Goal: Task Accomplishment & Management: Complete application form

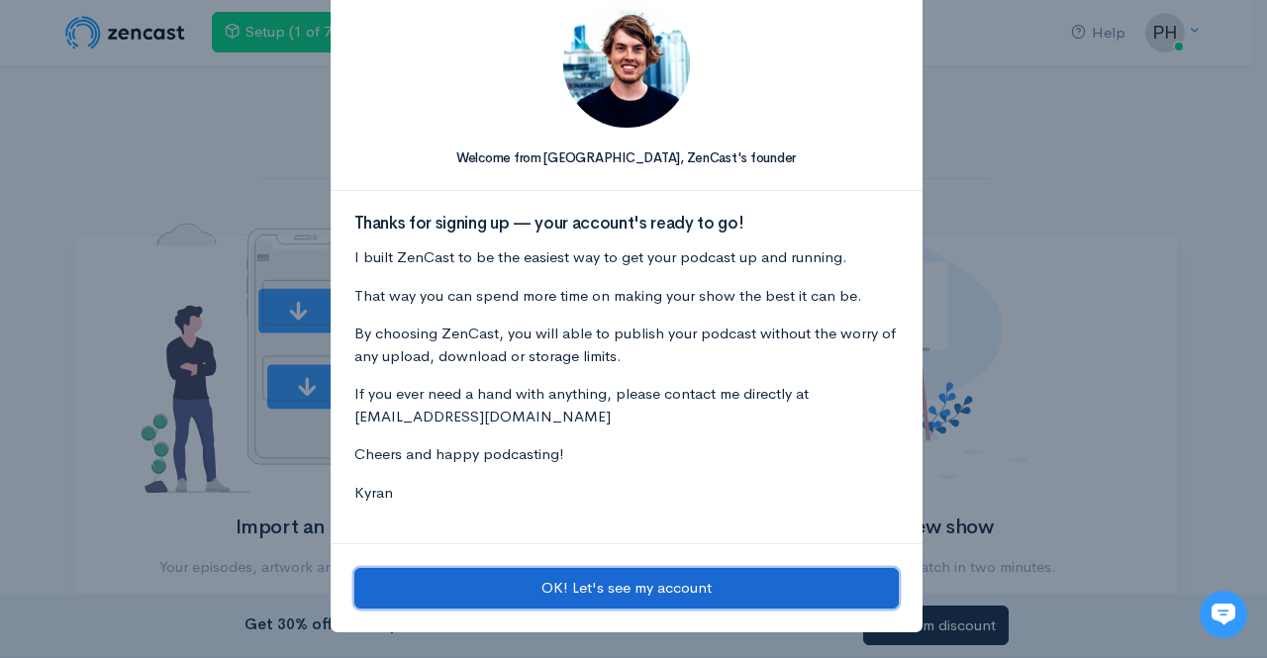
click at [608, 579] on button "OK! Let's see my account" at bounding box center [626, 588] width 545 height 41
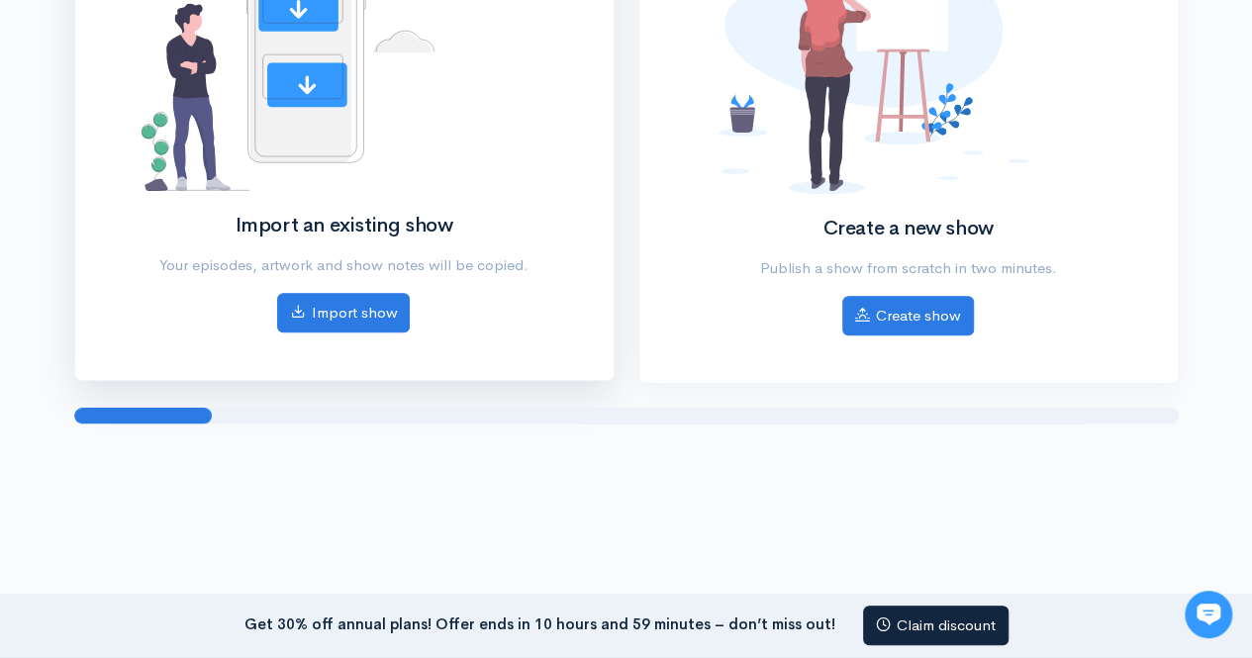
scroll to position [319, 0]
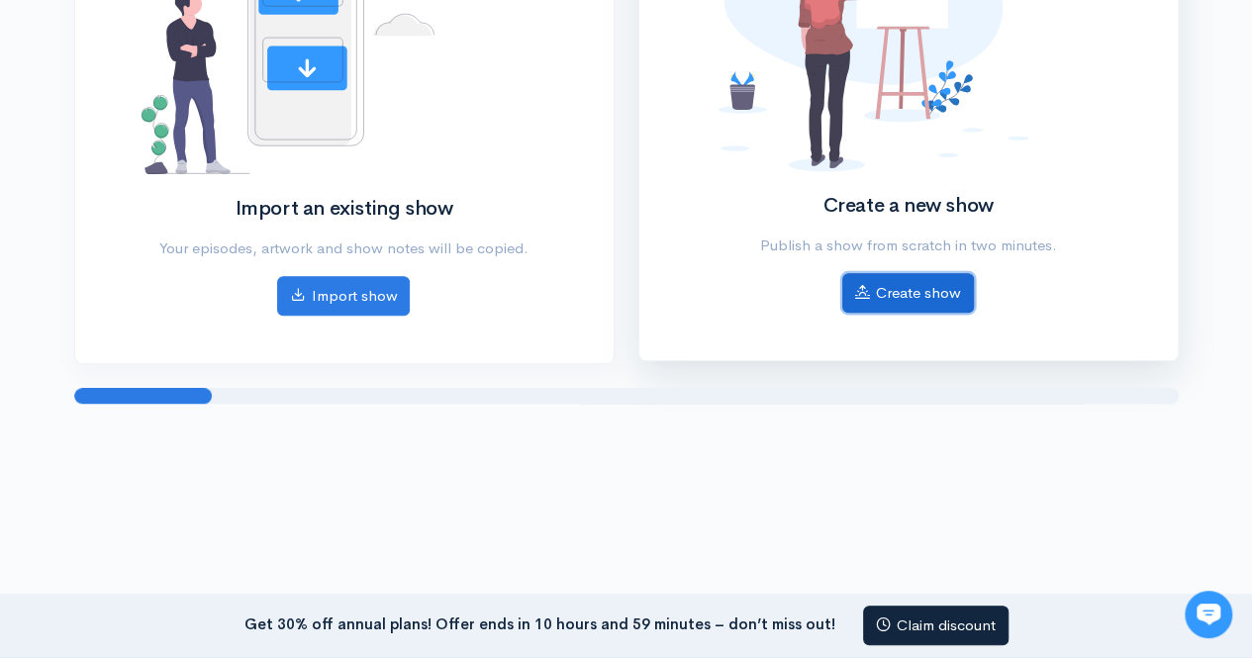
click at [883, 291] on link "Create show" at bounding box center [909, 293] width 132 height 41
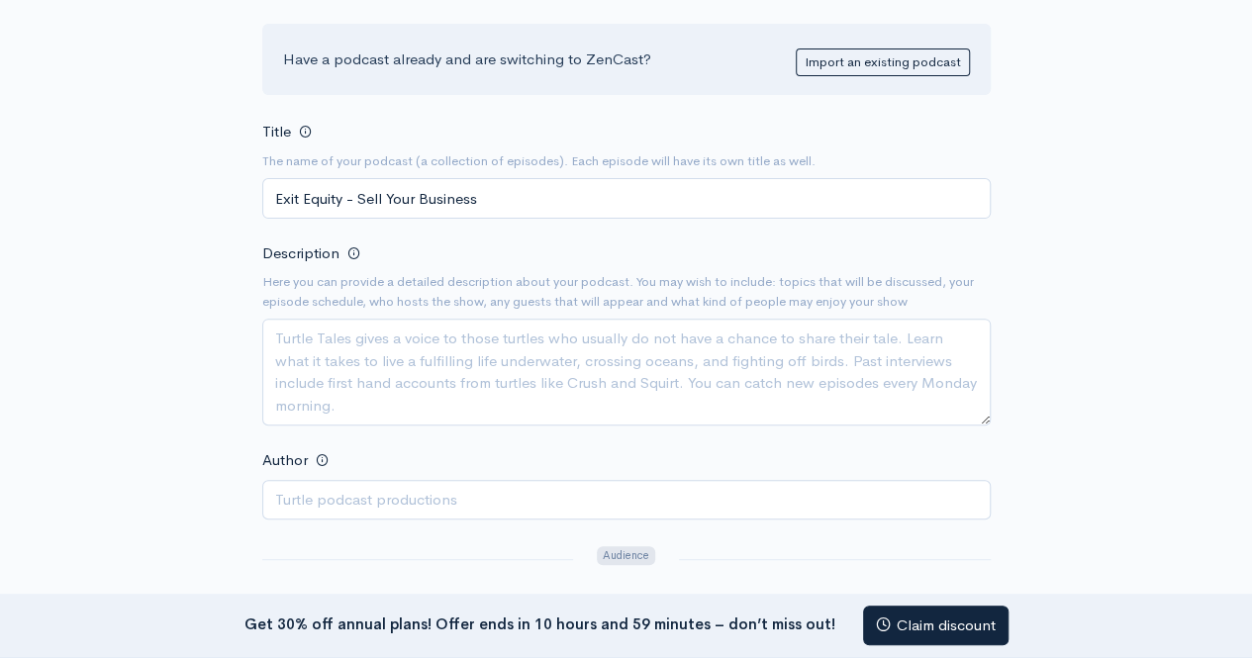
scroll to position [495, 0]
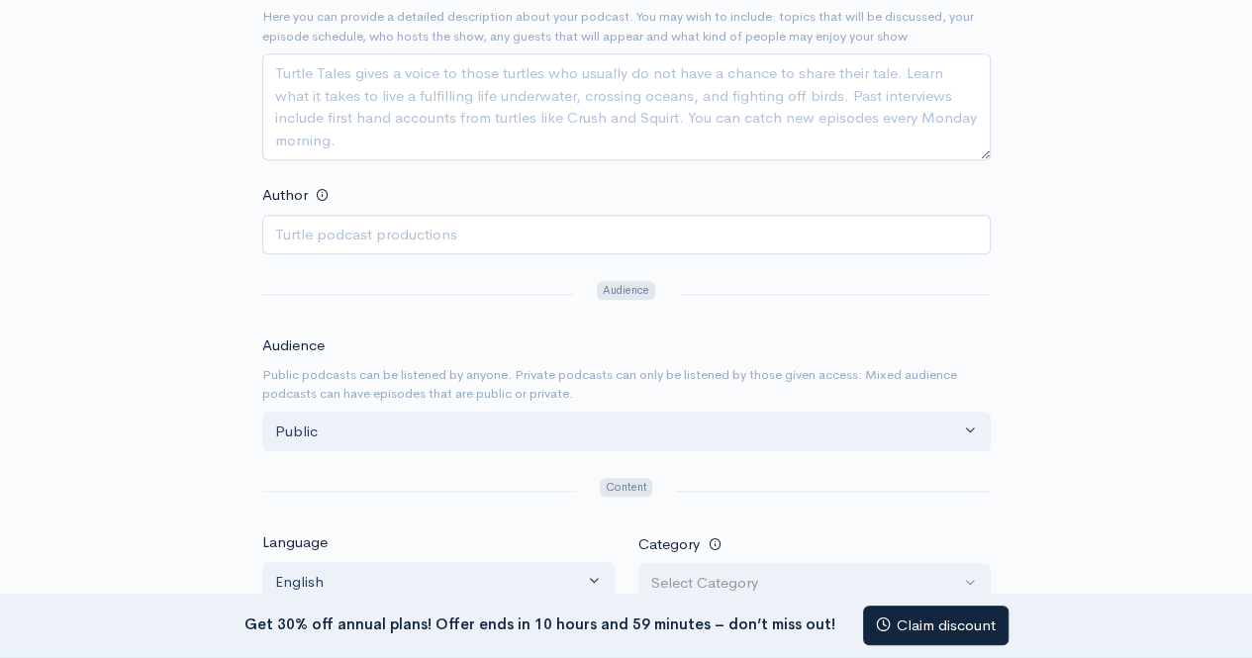
type input "Exit Equity - Sell Your Business"
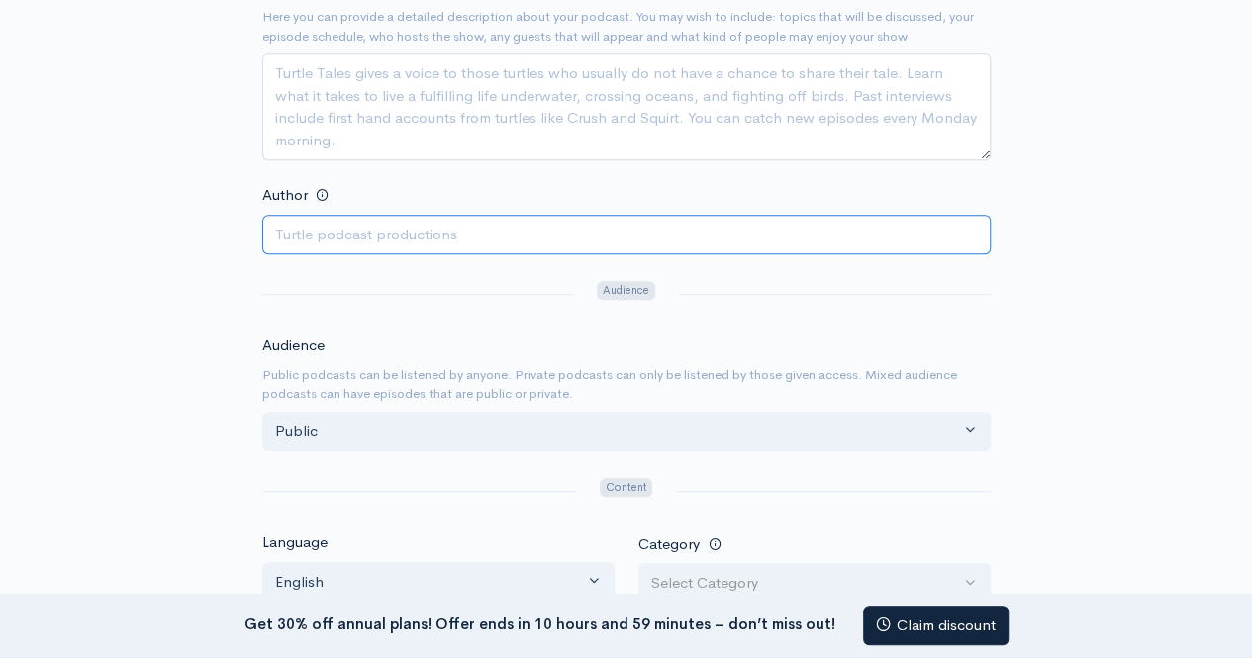
click at [422, 237] on input "Author" at bounding box center [626, 235] width 729 height 41
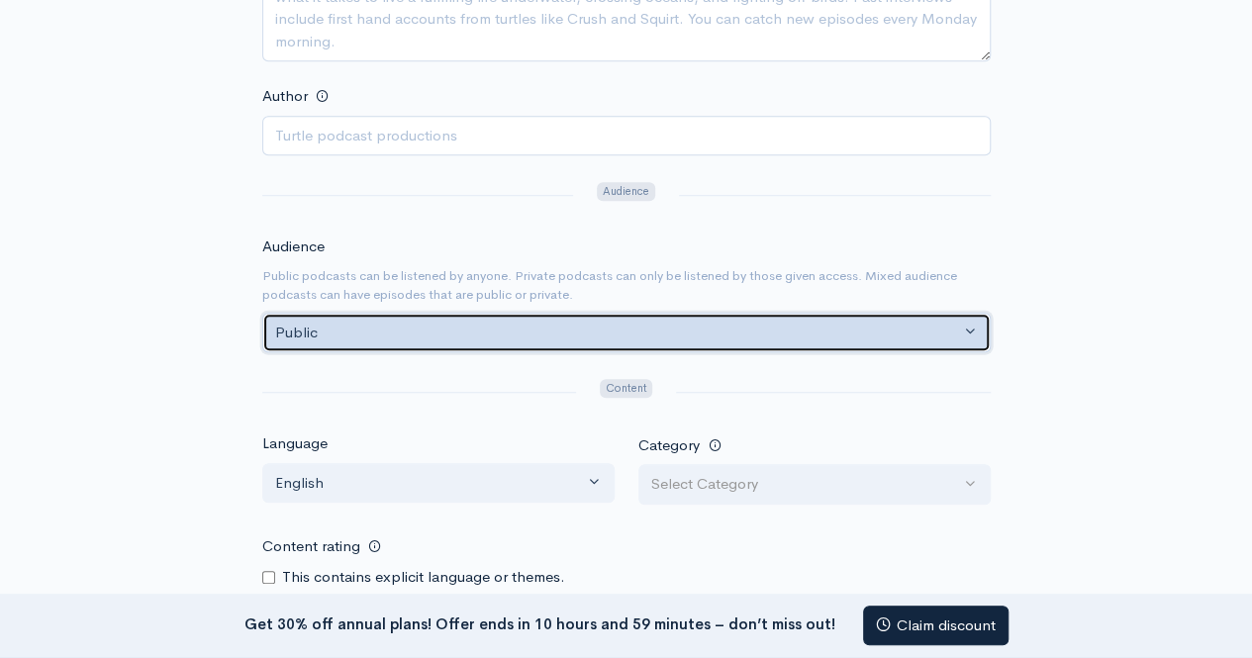
click at [927, 332] on div "Public" at bounding box center [617, 333] width 685 height 23
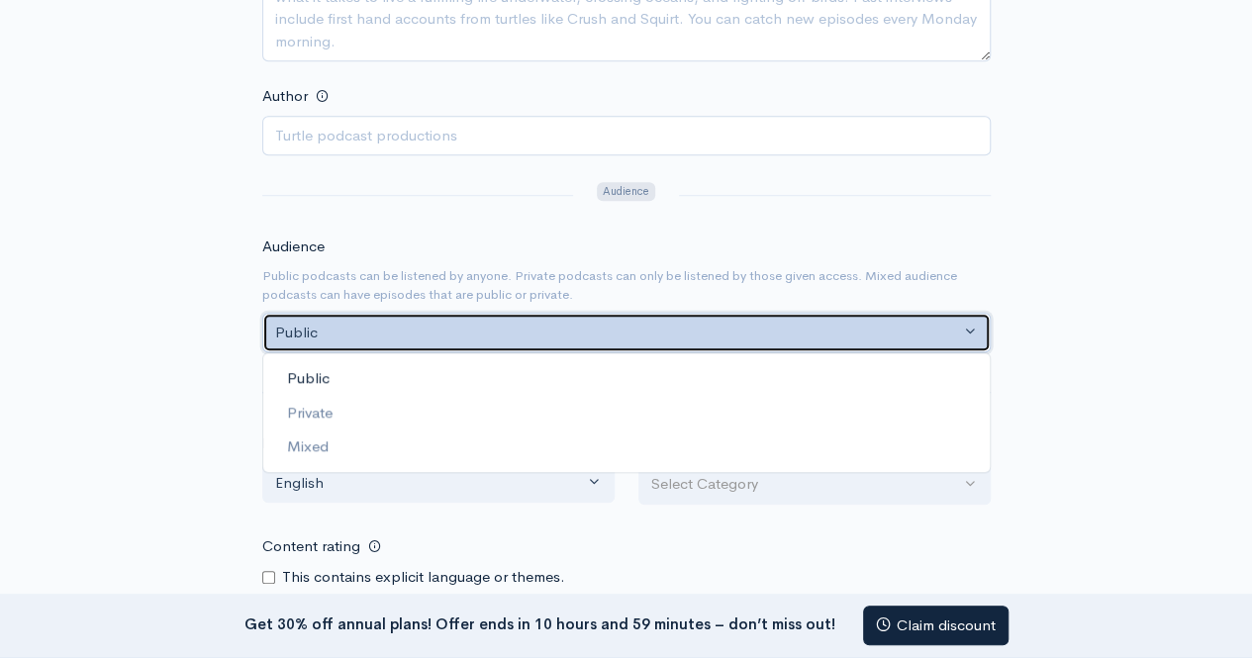
click at [927, 332] on div "Public" at bounding box center [617, 333] width 685 height 23
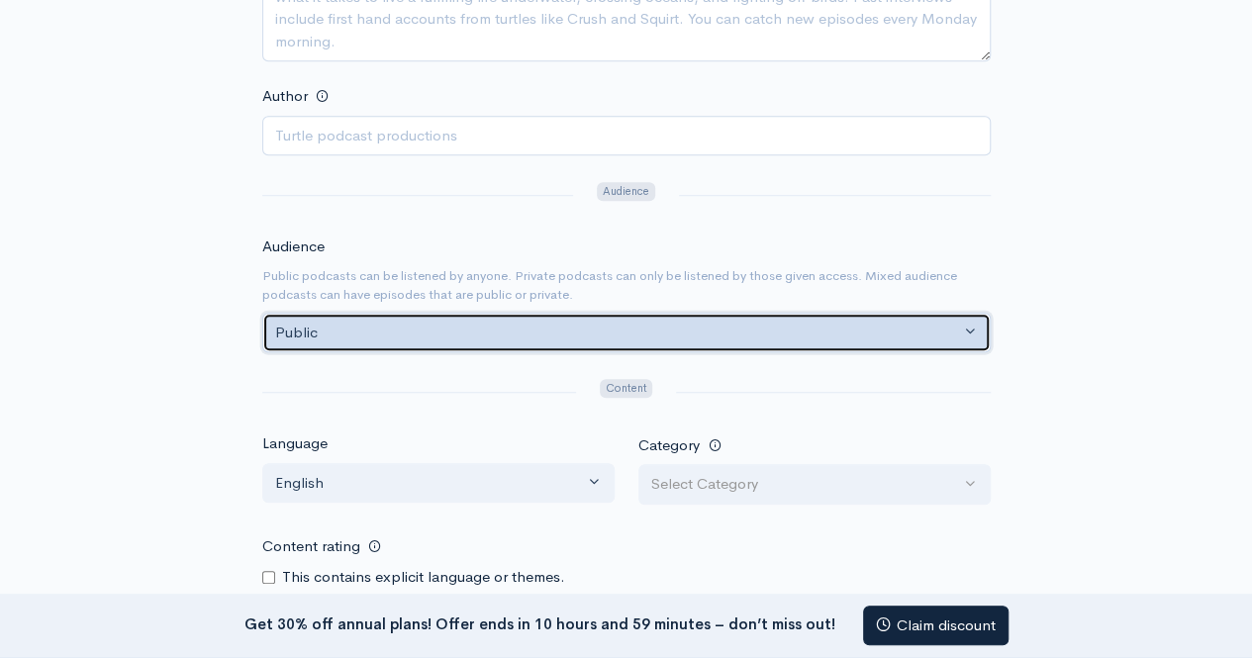
click at [499, 336] on div "Public" at bounding box center [617, 333] width 685 height 23
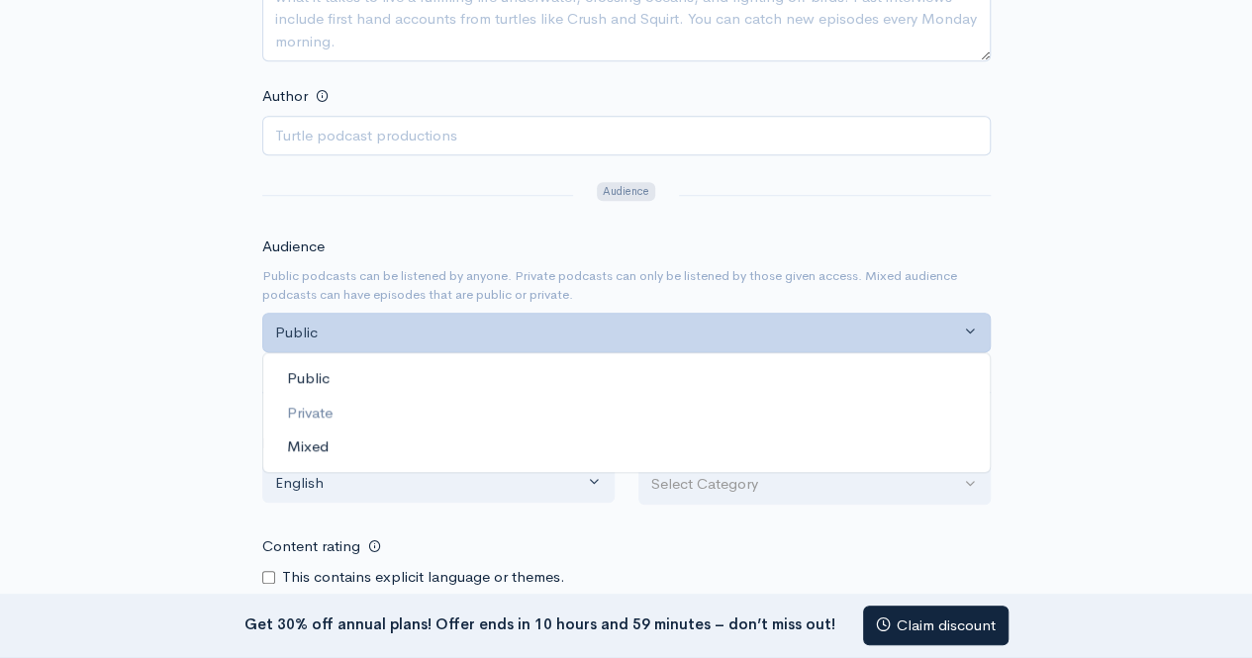
click at [354, 437] on link "Mixed" at bounding box center [626, 447] width 727 height 35
select select "mixed"
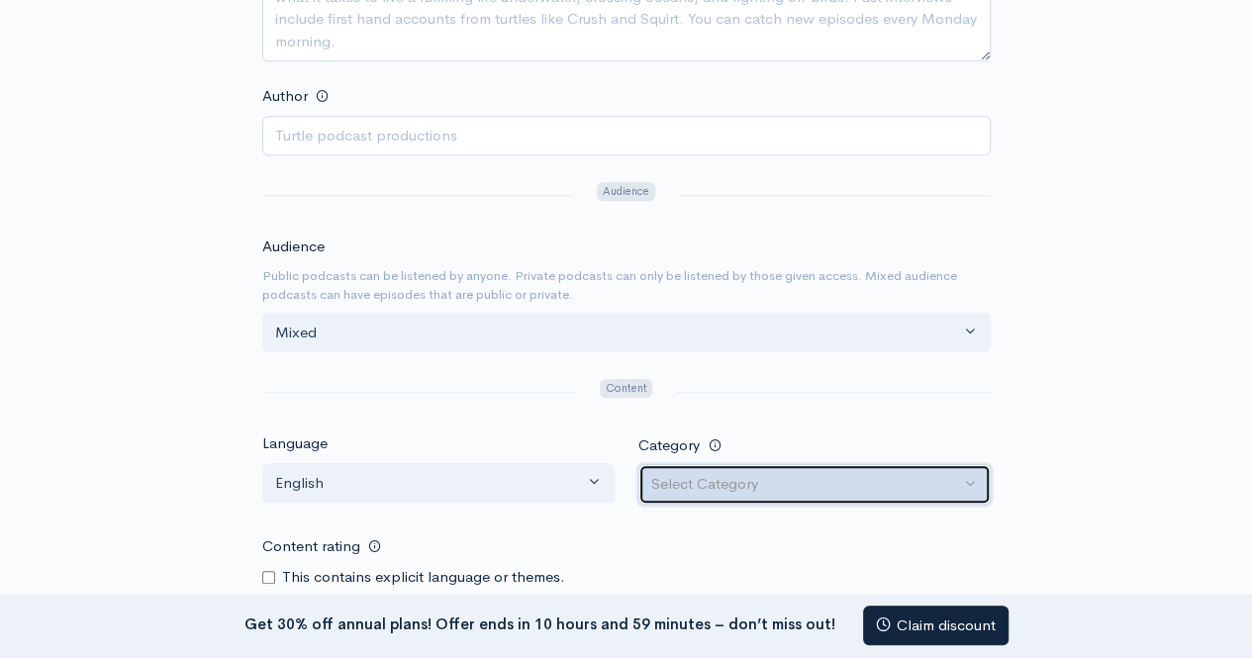
click at [812, 487] on div "Select Category" at bounding box center [805, 484] width 309 height 23
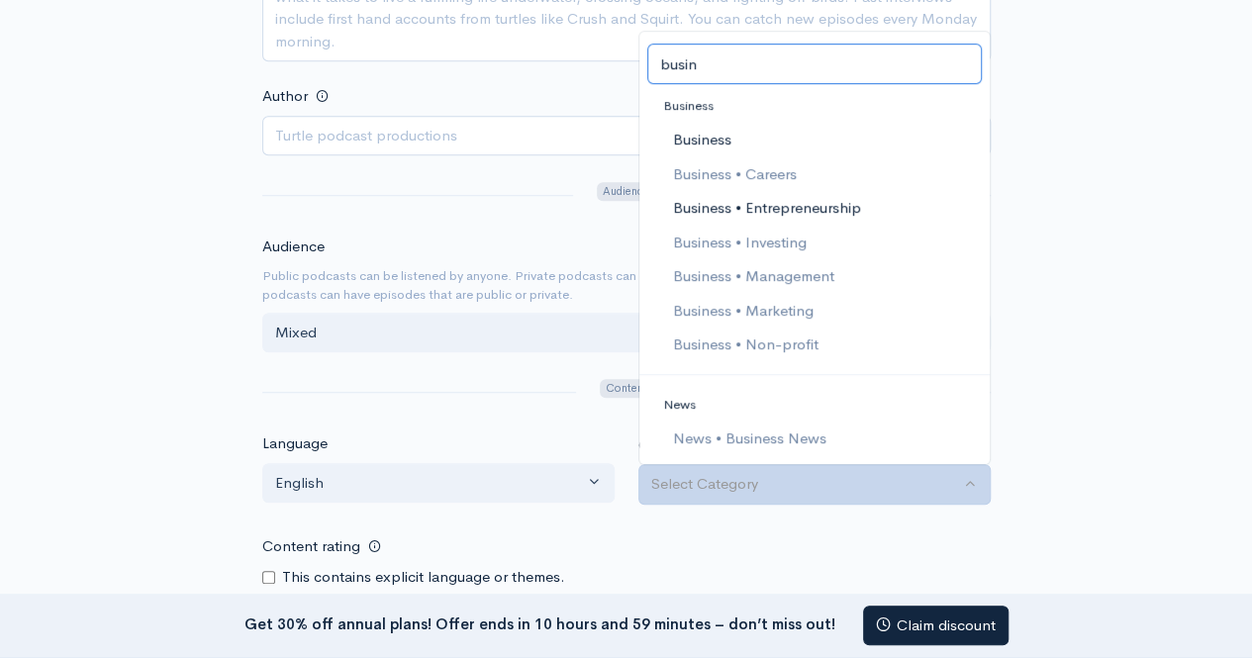
type input "busin"
click at [762, 199] on span "Business • Entrepreneurship" at bounding box center [766, 208] width 188 height 23
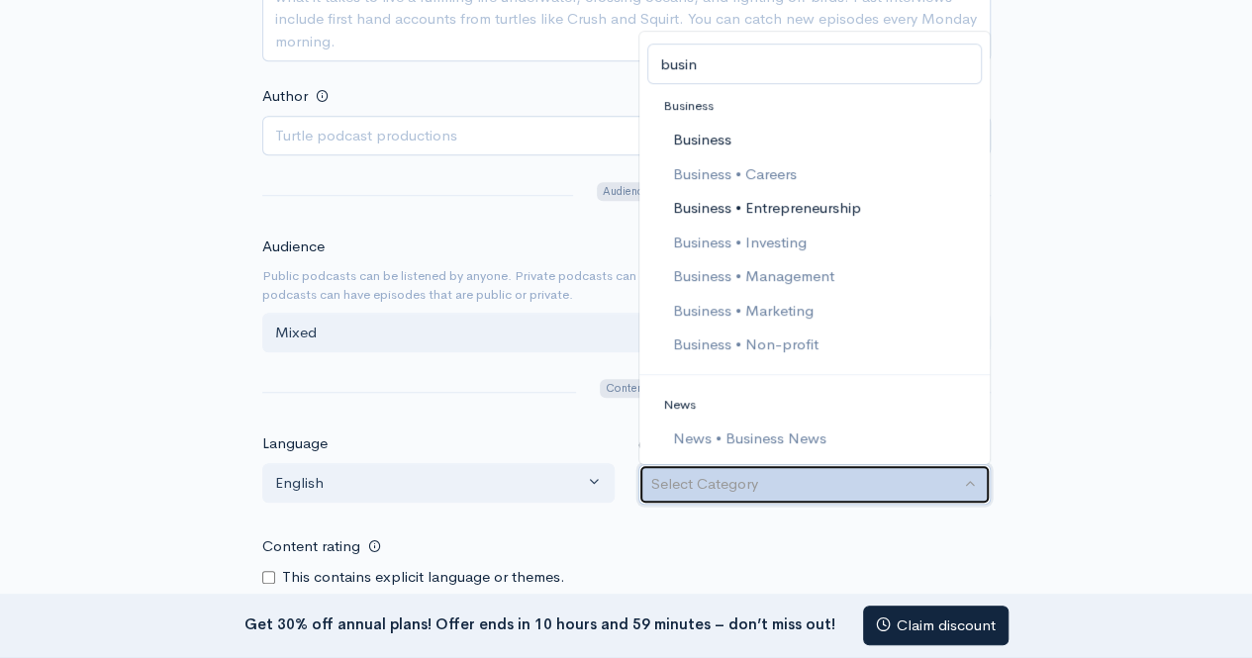
select select "Business > Entrepreneurship"
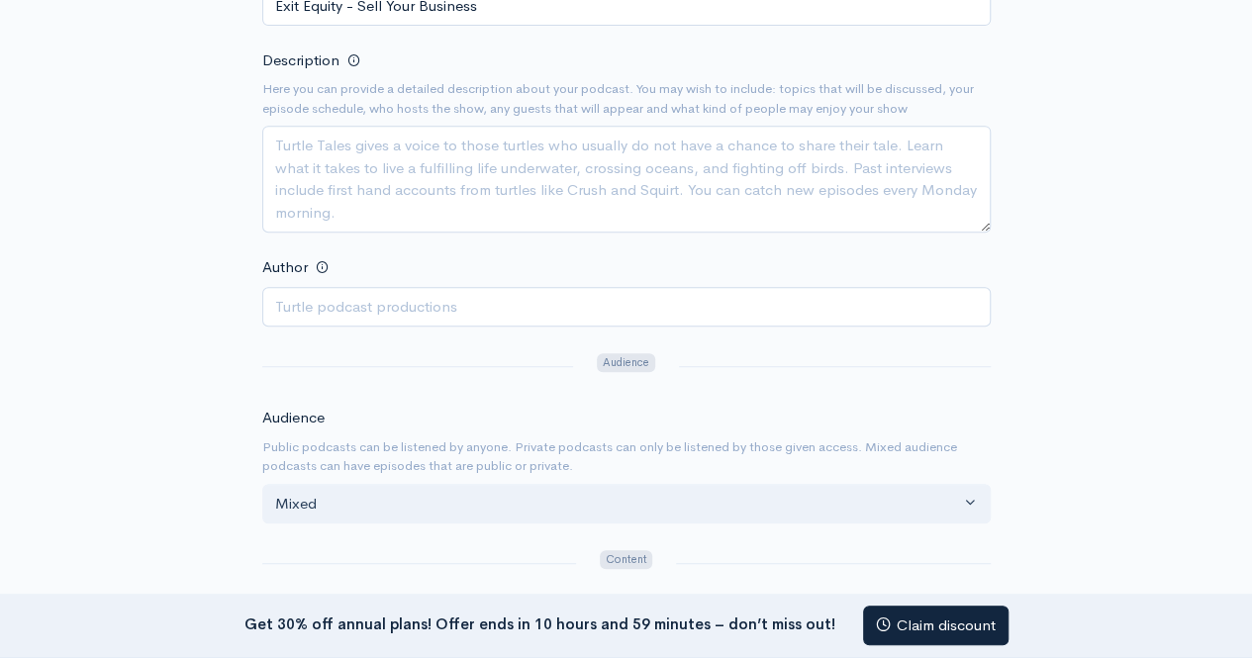
scroll to position [495, 0]
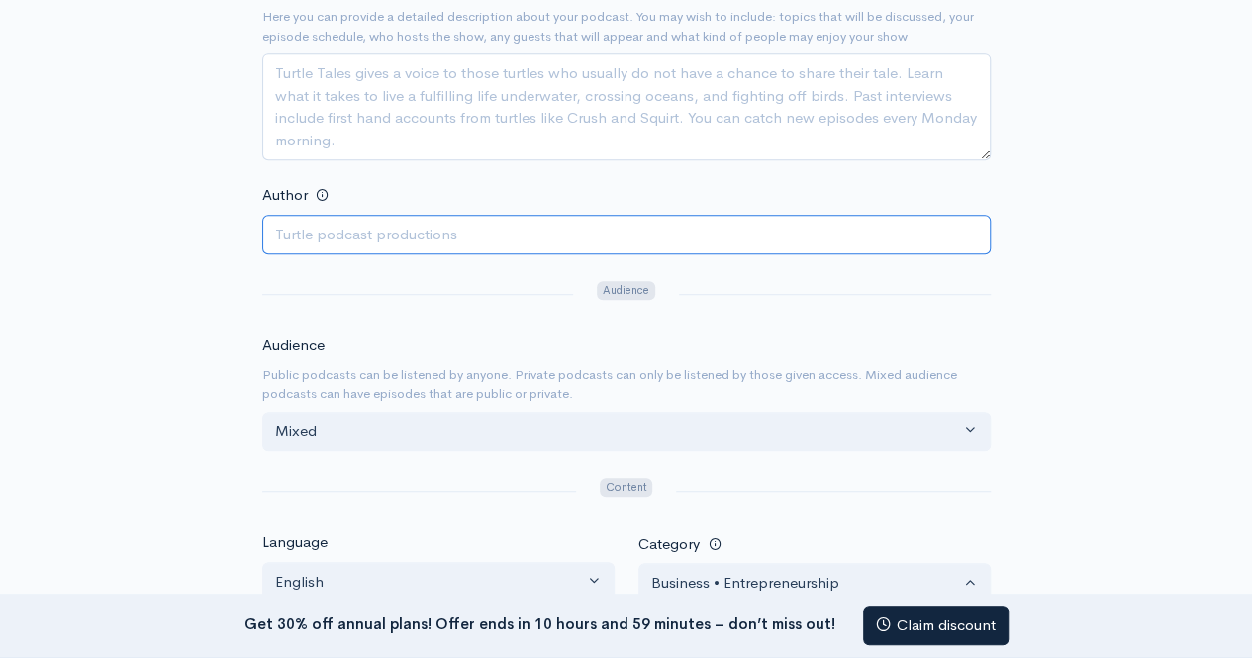
click at [402, 221] on input "Author" at bounding box center [626, 235] width 729 height 41
click at [375, 233] on input "Author" at bounding box center [626, 235] width 729 height 41
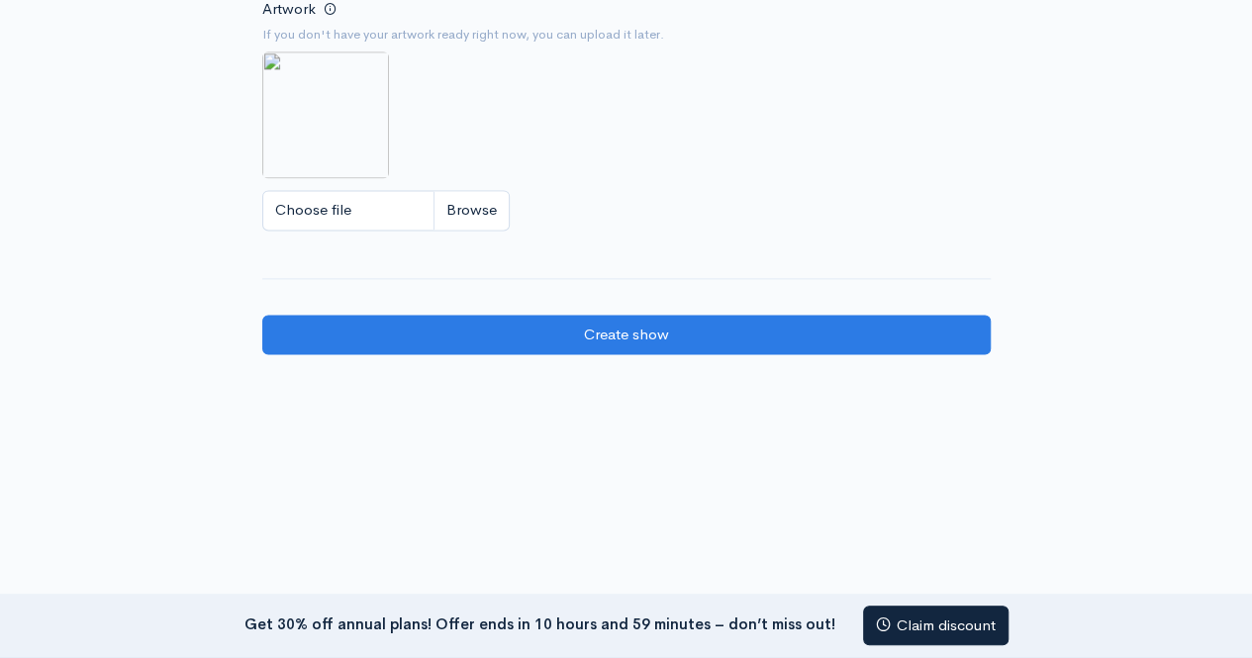
scroll to position [1287, 0]
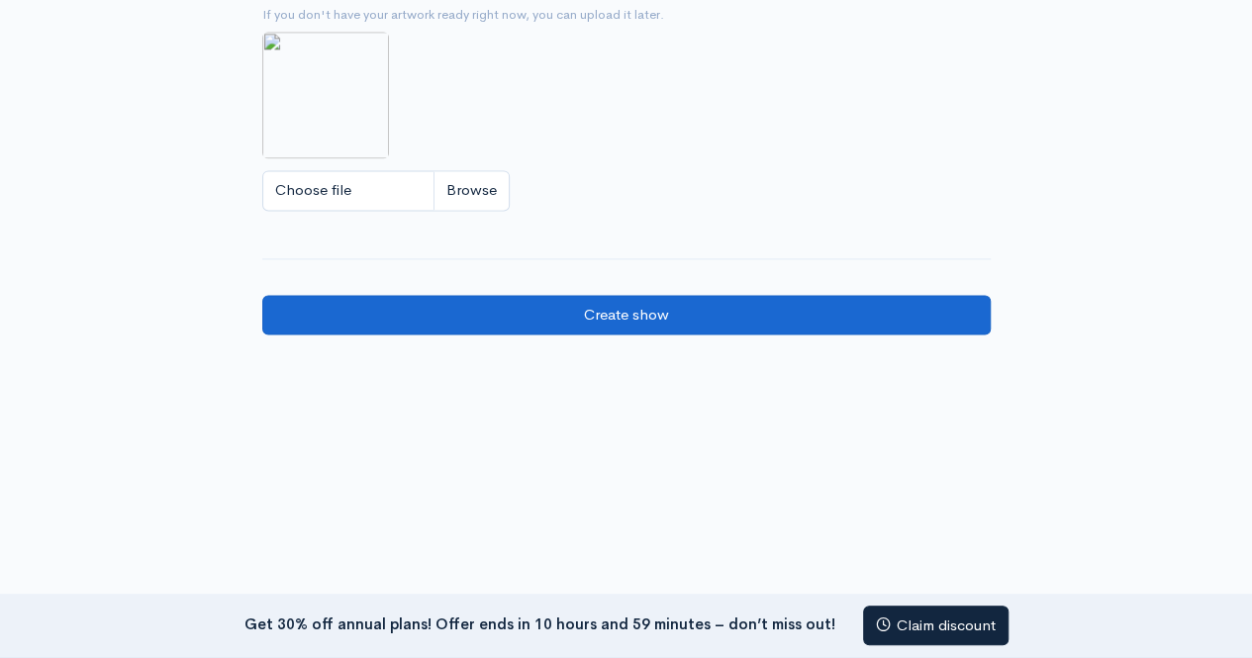
type input "Exit Equity"
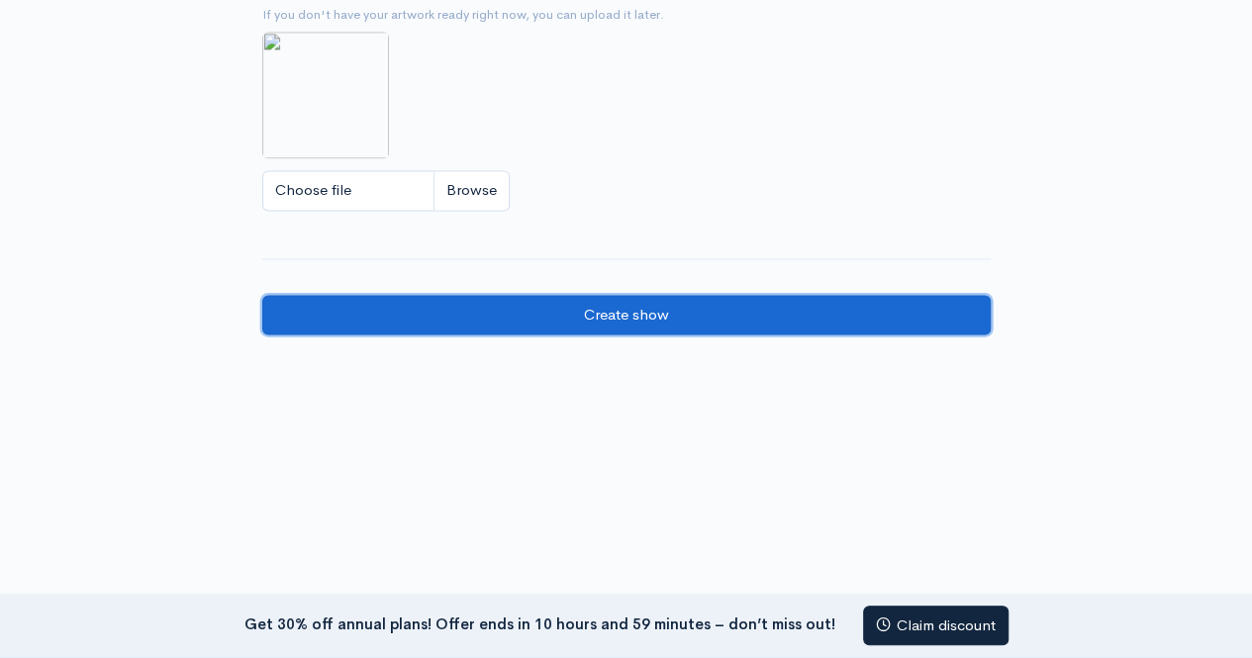
click at [566, 320] on input "Create show" at bounding box center [626, 315] width 729 height 41
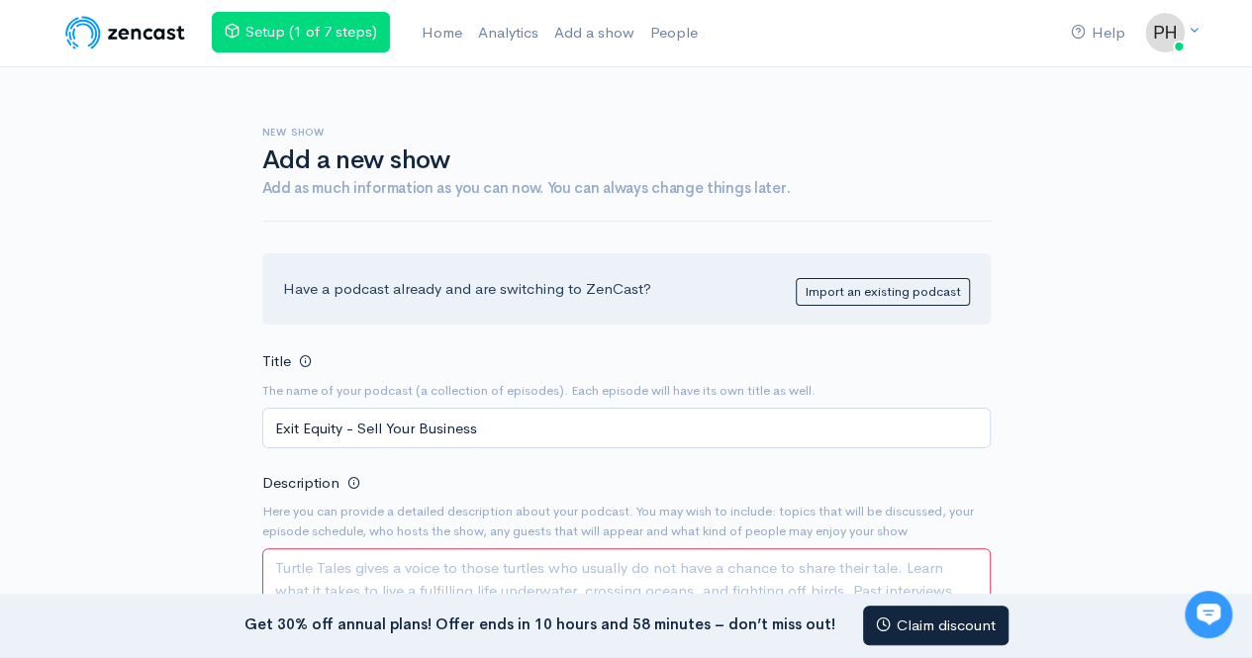
scroll to position [99, 0]
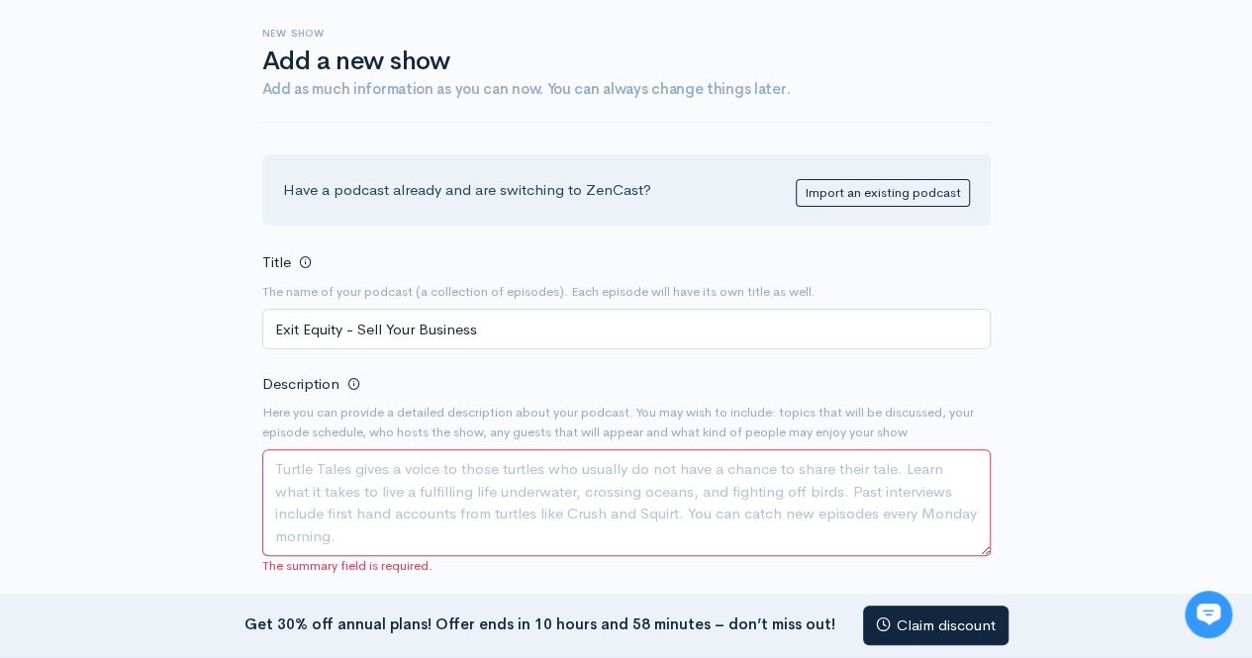
click at [350, 486] on textarea "Description" at bounding box center [626, 503] width 729 height 107
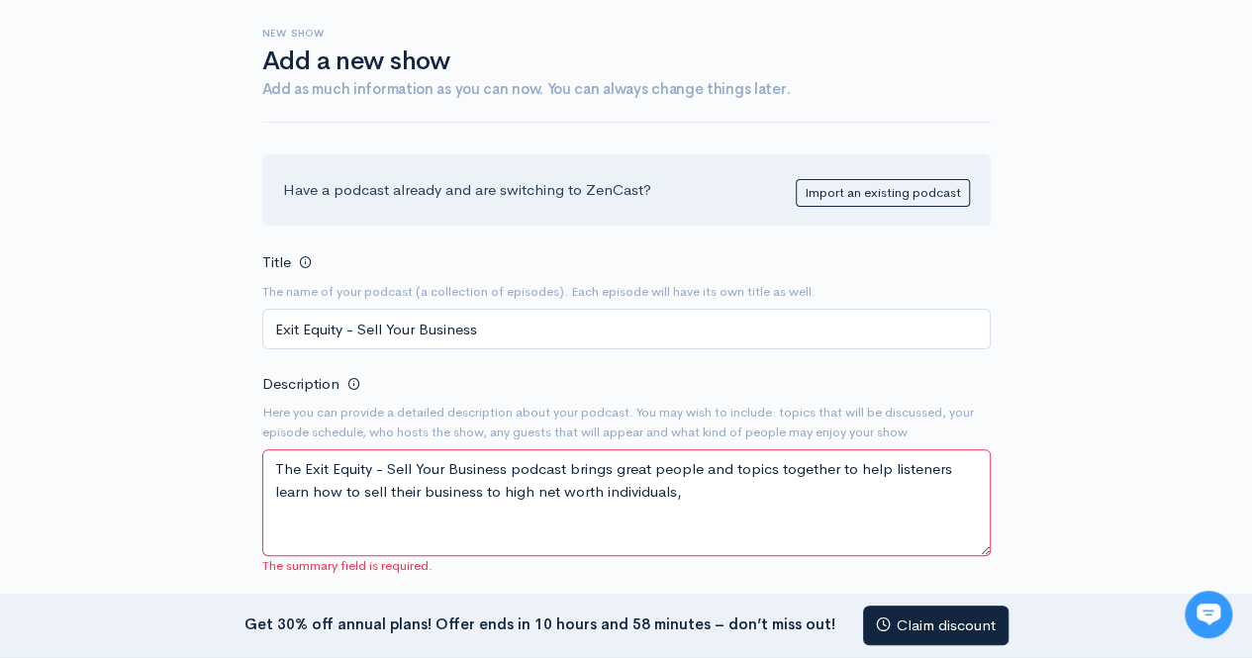
click at [560, 489] on textarea "The Exit Equity - Sell Your Business podcast brings great people and topics tog…" at bounding box center [626, 503] width 729 height 107
click at [699, 482] on textarea "The Exit Equity - Sell Your Business podcast brings great people and topics tog…" at bounding box center [626, 503] width 729 height 107
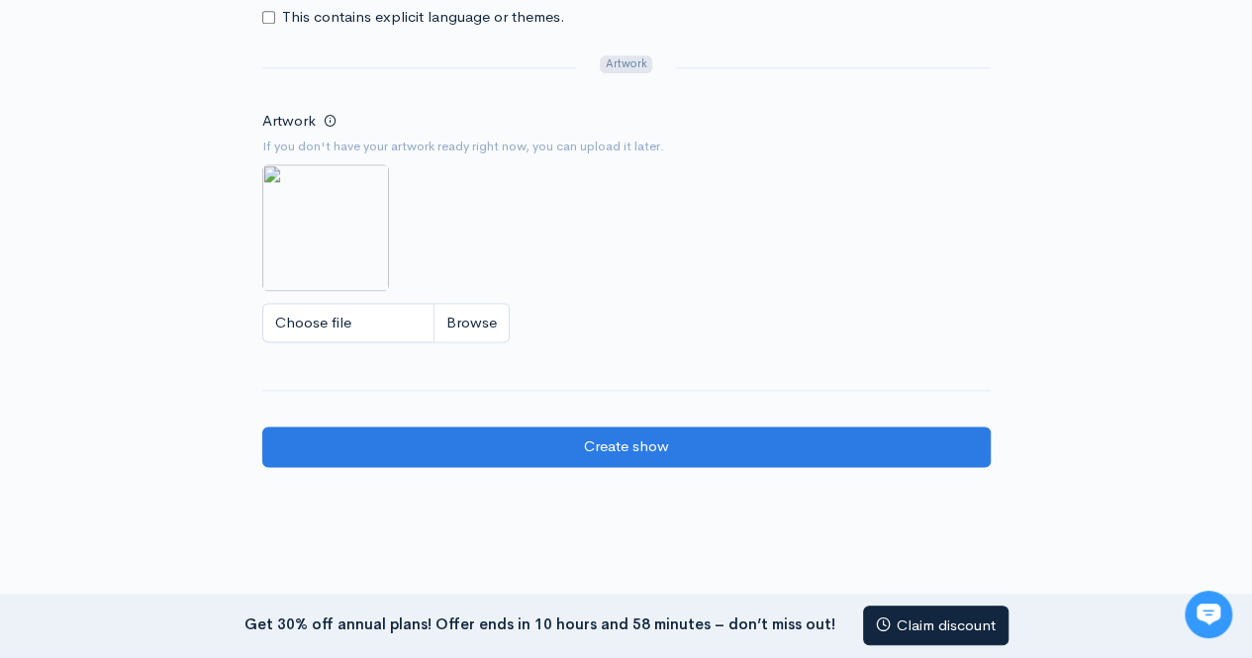
scroll to position [1328, 0]
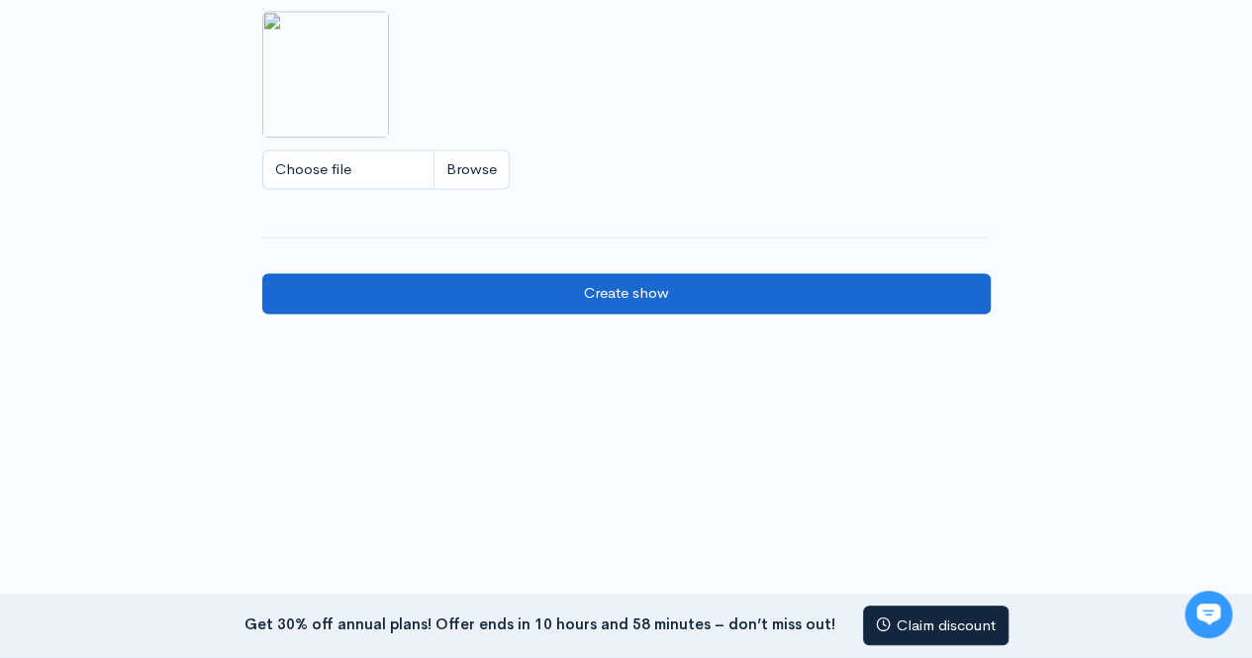
type textarea "The Exit Equity - Sell Your Business podcast brings great people and topics tog…"
click at [525, 284] on input "Create show" at bounding box center [626, 293] width 729 height 41
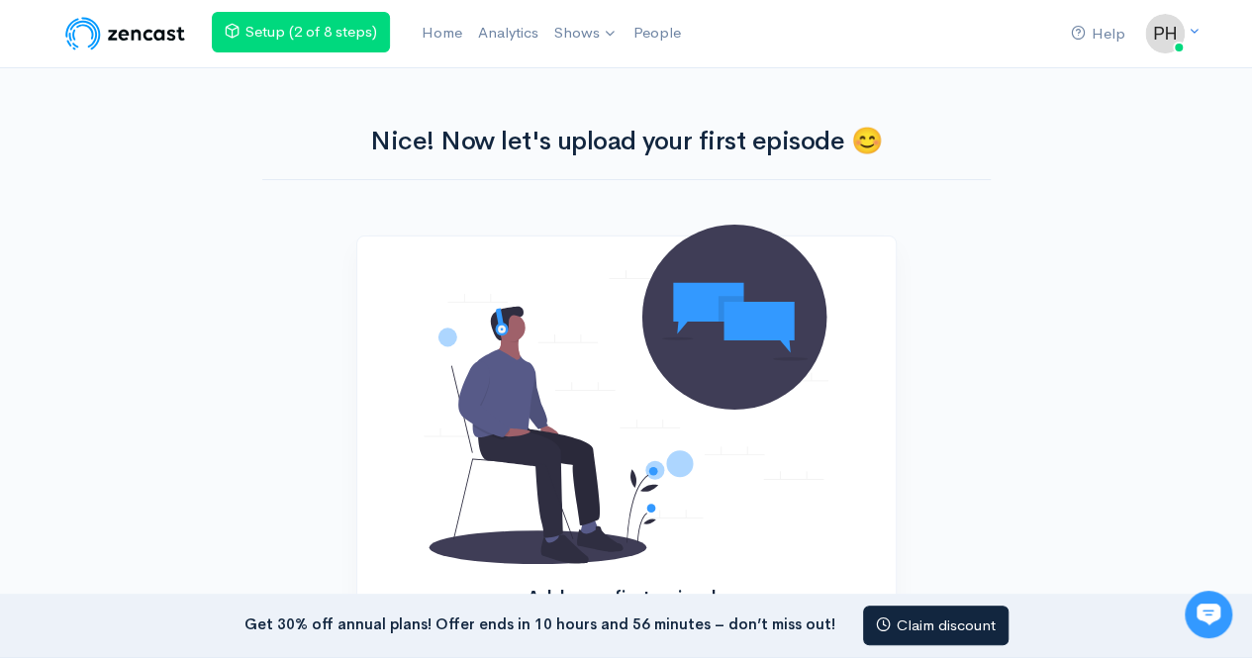
click at [416, 157] on div "Nice! Now let's upload your first episode 😊" at bounding box center [626, 142] width 729 height 77
click at [446, 36] on link "Home" at bounding box center [442, 33] width 56 height 43
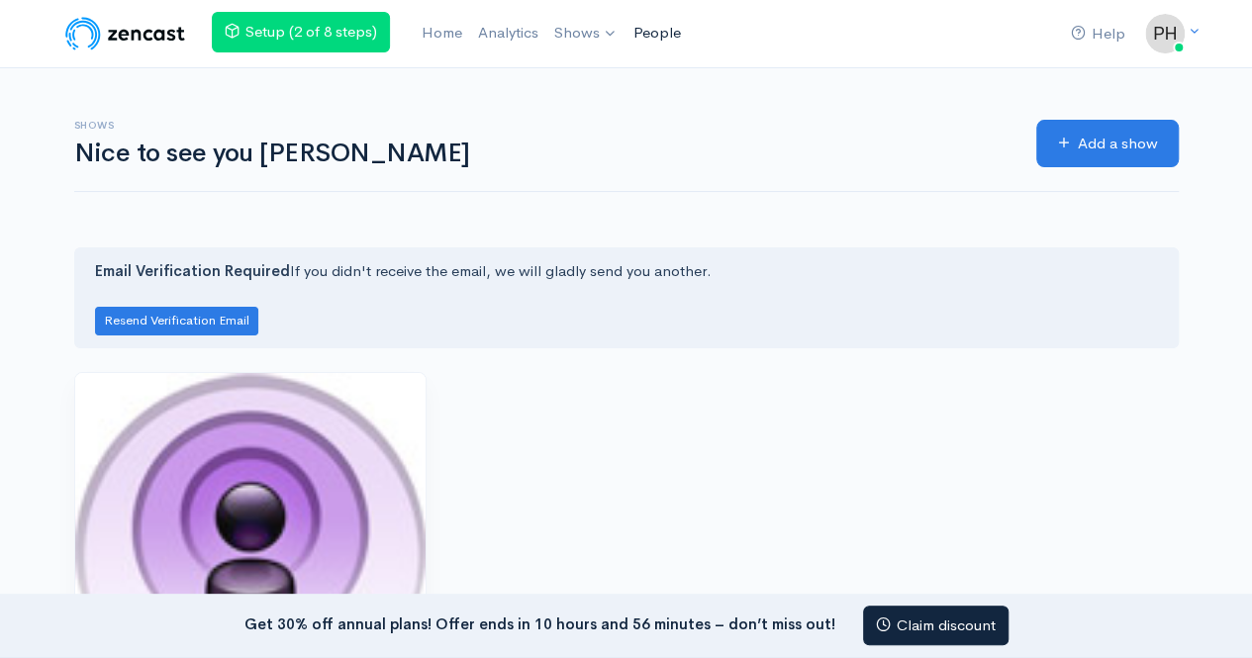
click at [676, 37] on link "People" at bounding box center [657, 33] width 63 height 43
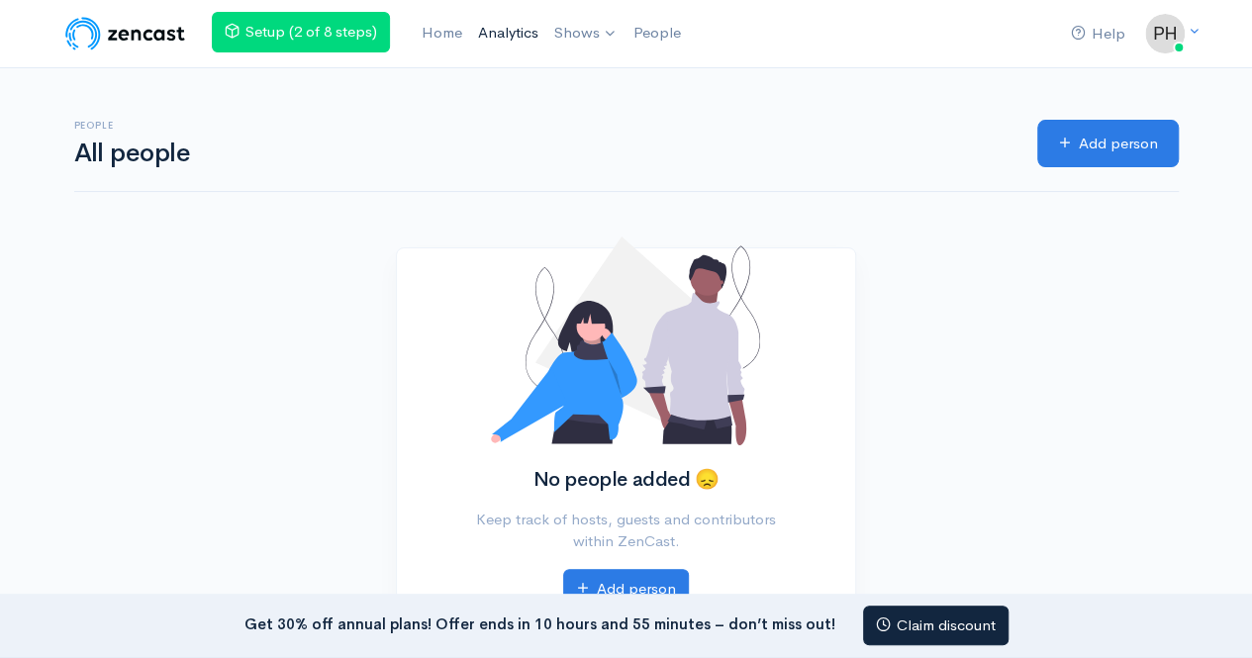
click at [509, 33] on link "Analytics" at bounding box center [508, 33] width 76 height 43
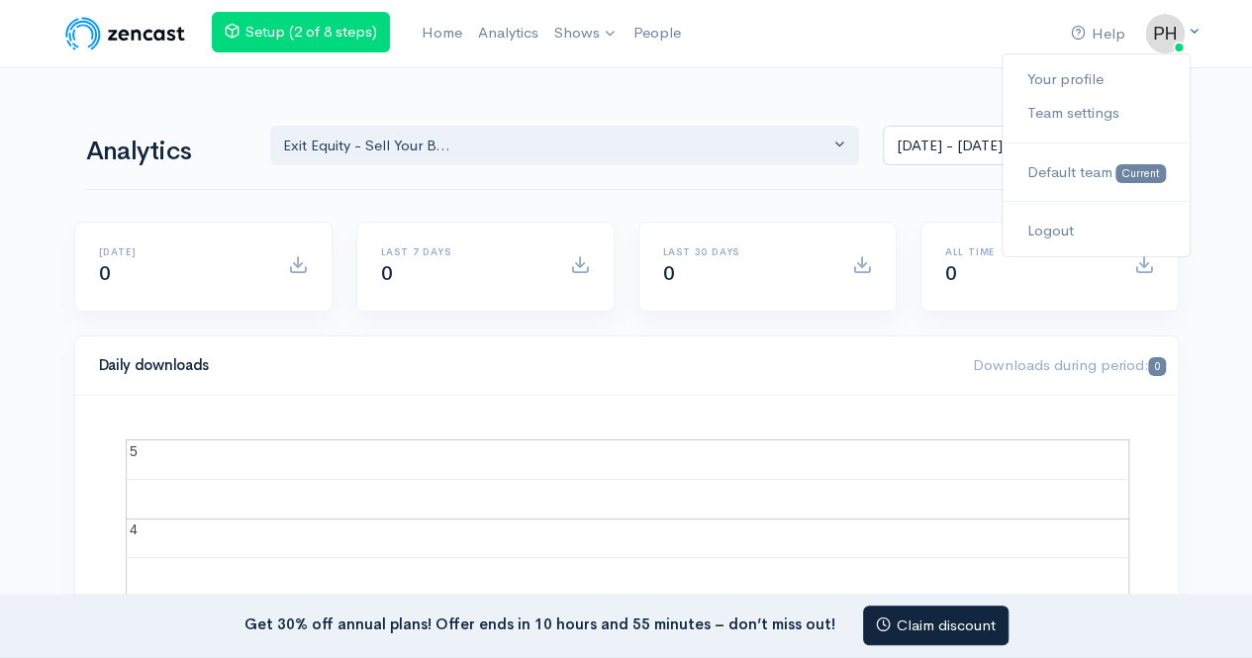
click at [1195, 33] on icon at bounding box center [1194, 31] width 13 height 13
click at [491, 39] on link "Analytics" at bounding box center [508, 33] width 76 height 43
click at [604, 25] on link "Shows" at bounding box center [586, 34] width 79 height 44
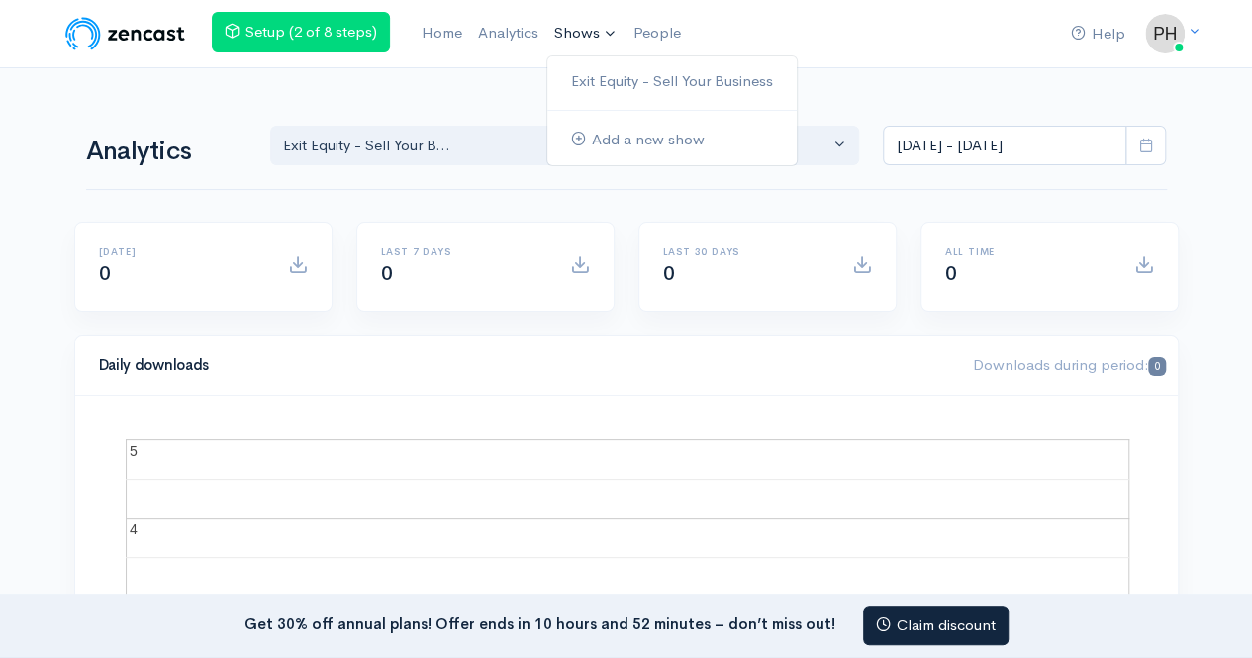
click at [614, 31] on link "Shows" at bounding box center [586, 34] width 79 height 44
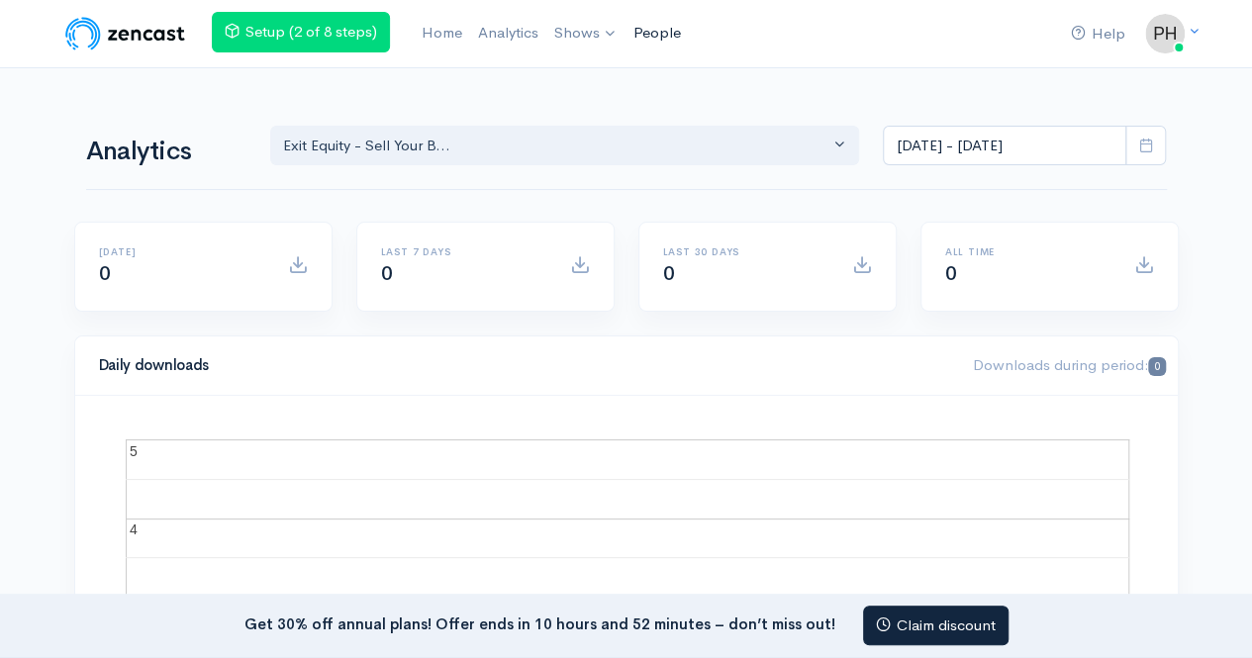
click at [654, 22] on link "People" at bounding box center [657, 33] width 63 height 43
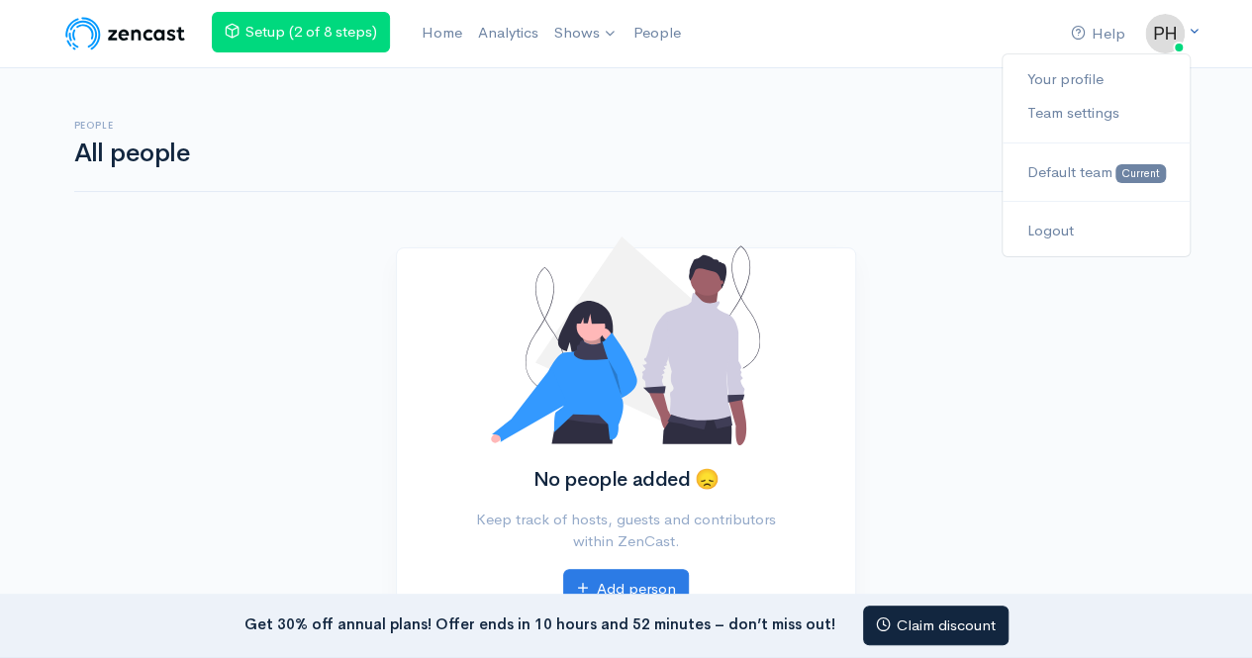
click at [1199, 27] on icon at bounding box center [1194, 31] width 13 height 13
click at [1060, 77] on link "Your profile" at bounding box center [1096, 79] width 186 height 35
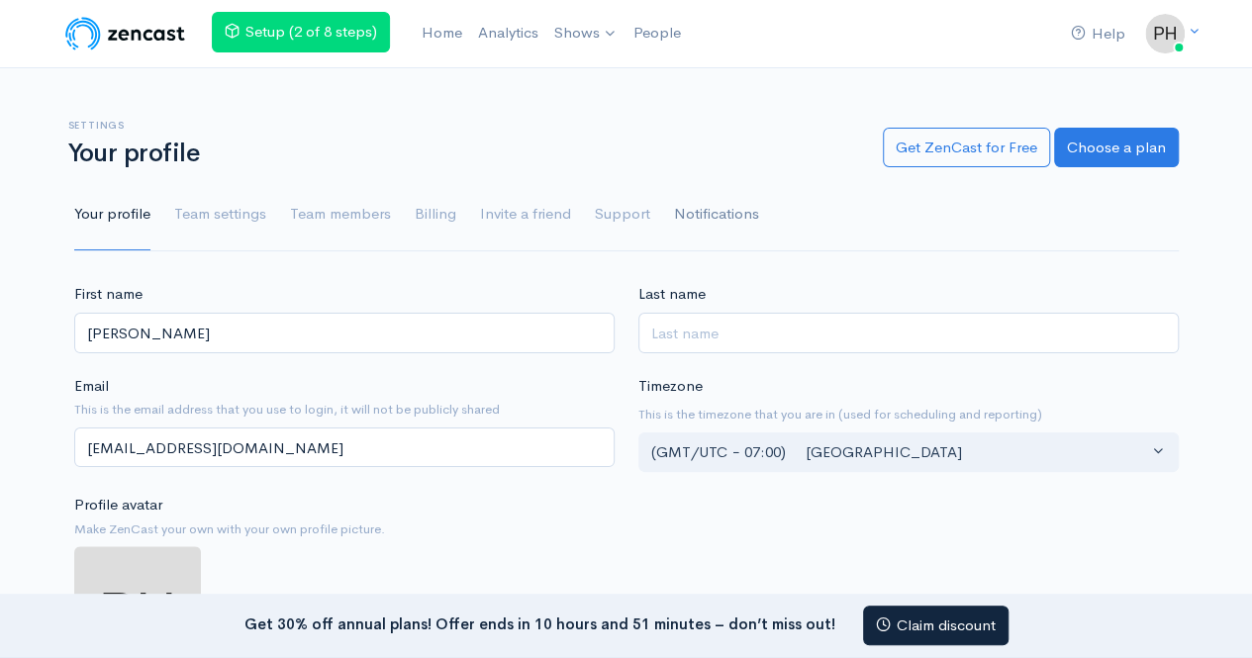
click at [696, 217] on link "Notifications" at bounding box center [716, 214] width 85 height 71
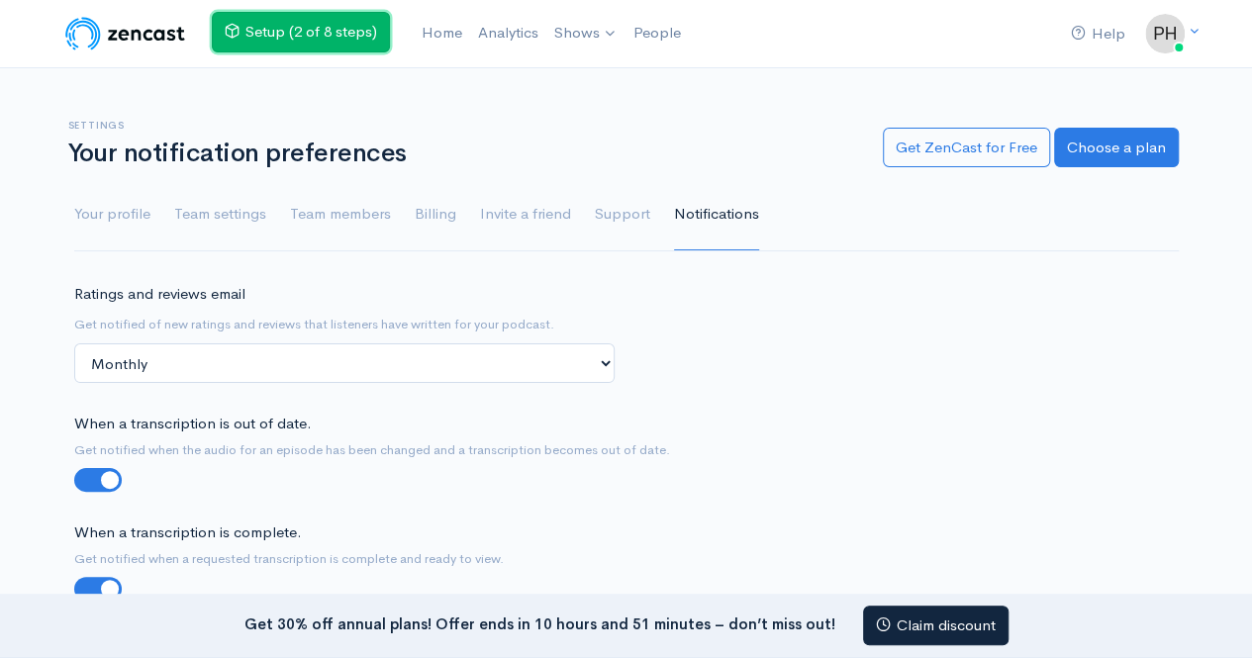
click at [277, 43] on link "Setup (2 of 8 steps)" at bounding box center [301, 32] width 178 height 41
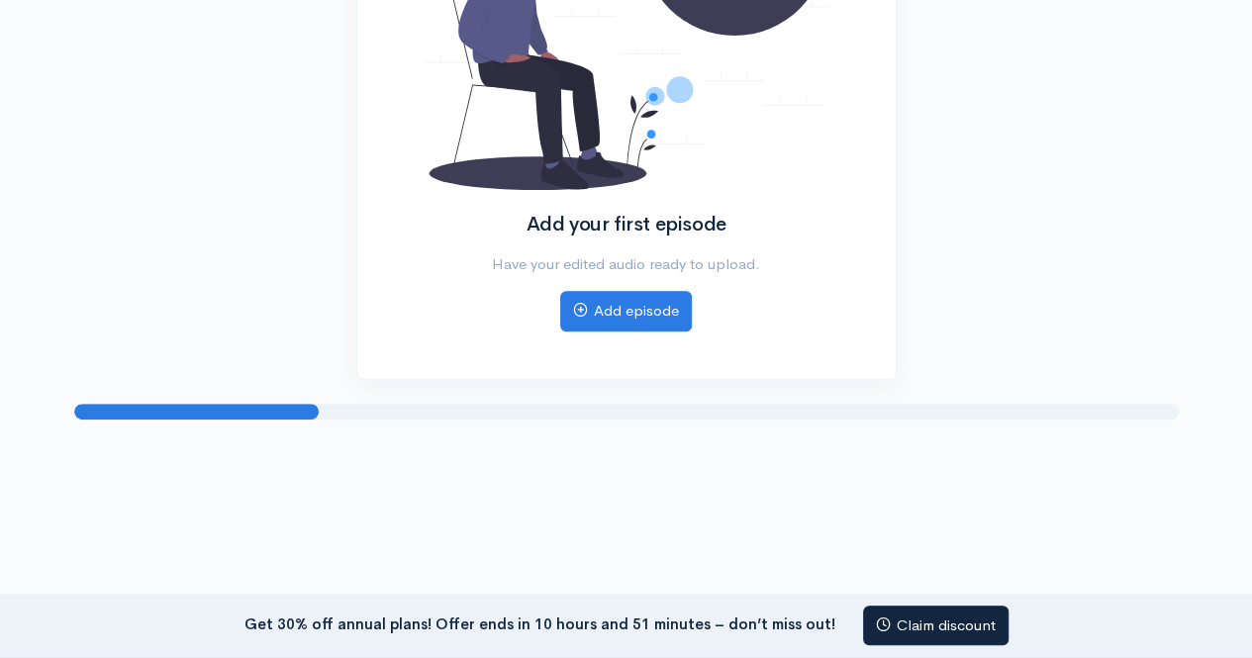
scroll to position [390, 0]
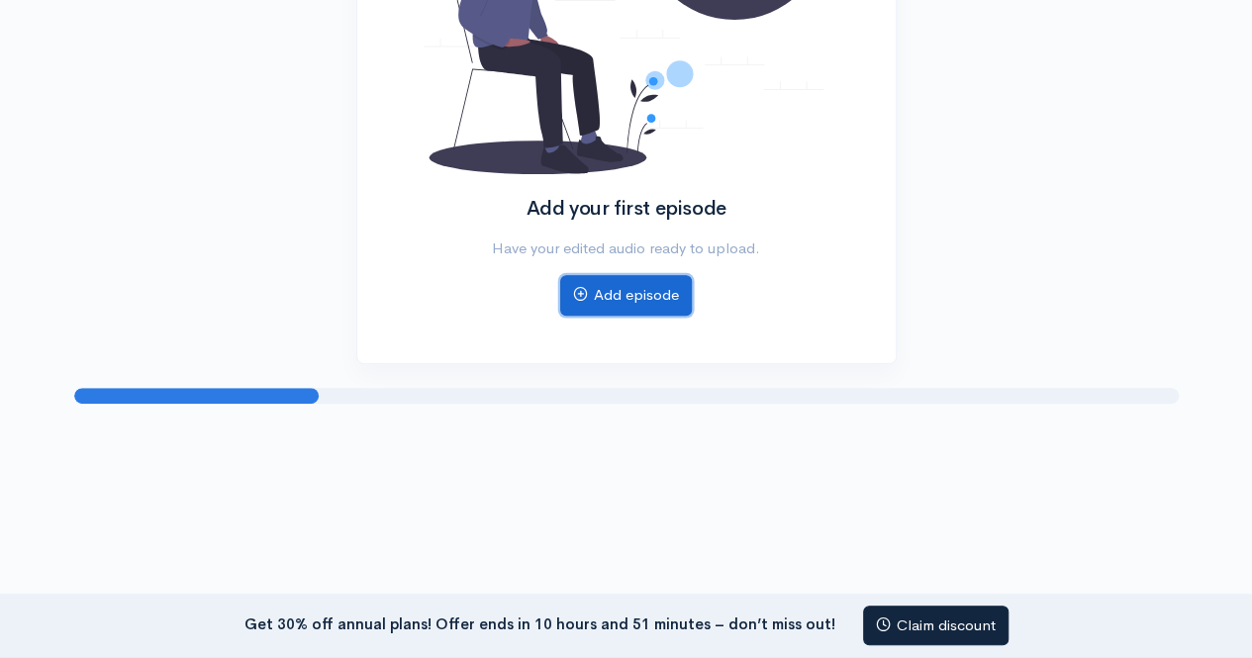
click at [612, 299] on link "Add episode" at bounding box center [626, 295] width 132 height 41
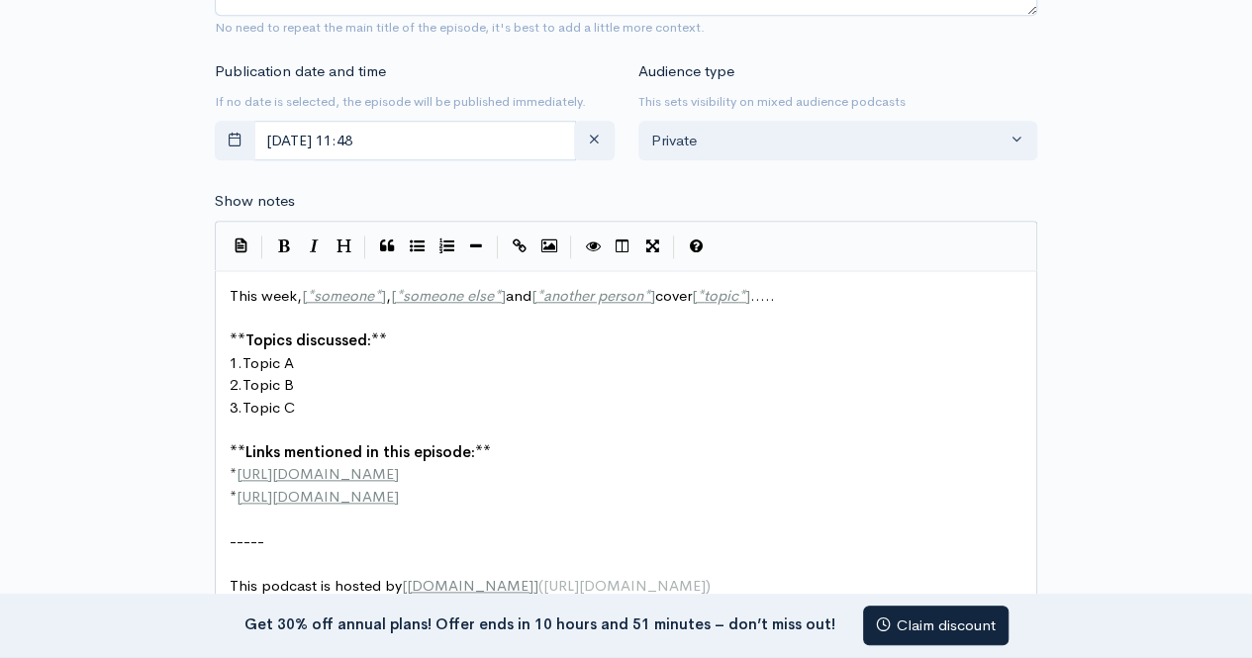
scroll to position [1287, 0]
